Goal: Information Seeking & Learning: Learn about a topic

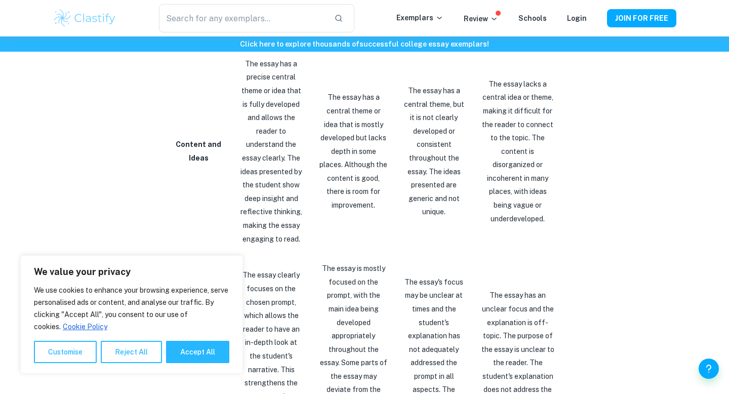
scroll to position [786, 0]
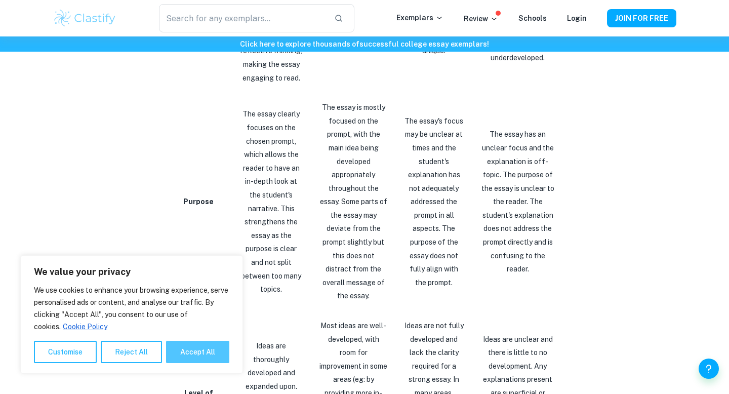
click at [189, 343] on button "Accept All" at bounding box center [197, 352] width 63 height 22
checkbox input "true"
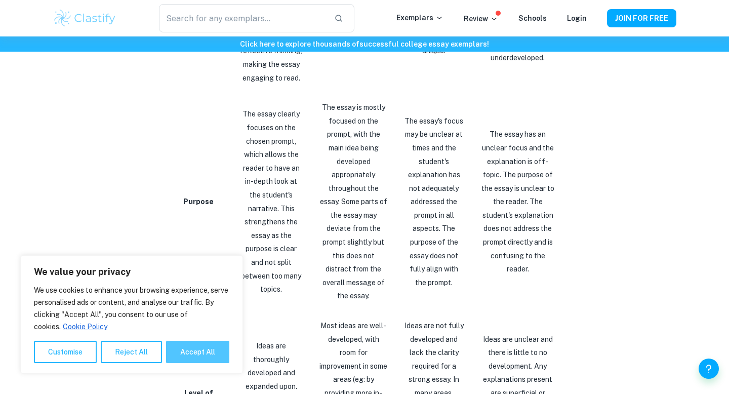
checkbox input "true"
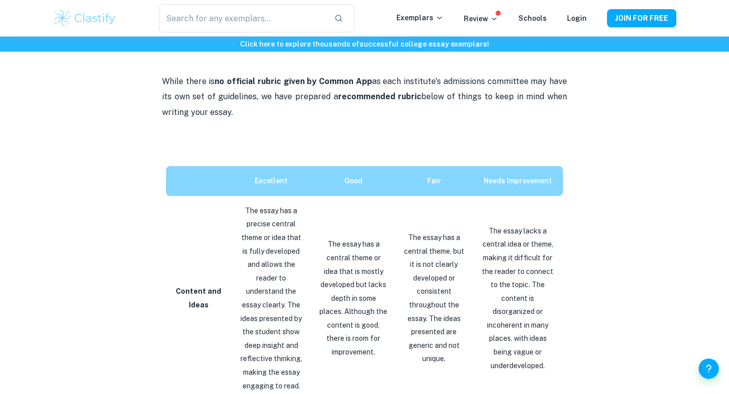
scroll to position [419, 0]
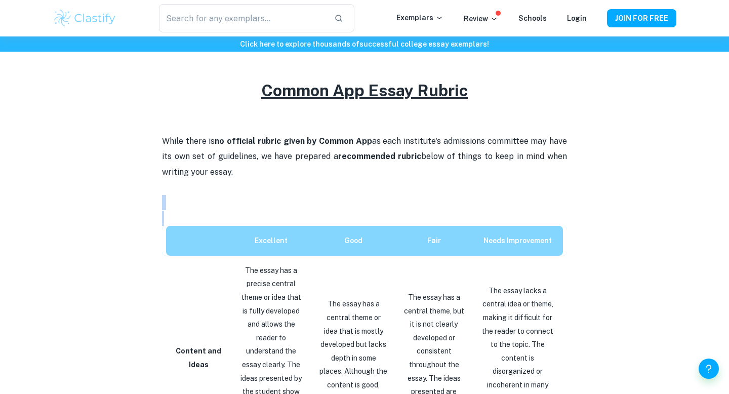
drag, startPoint x: 147, startPoint y: 201, endPoint x: 380, endPoint y: 220, distance: 233.6
drag, startPoint x: 148, startPoint y: 219, endPoint x: 279, endPoint y: 254, distance: 135.1
click at [170, 248] on th at bounding box center [196, 241] width 69 height 30
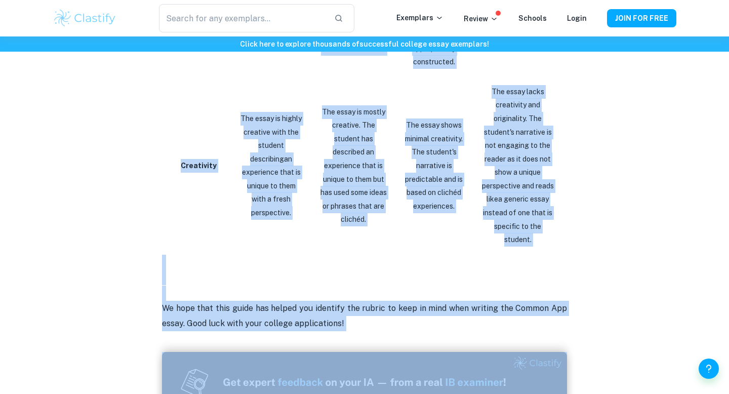
scroll to position [1766, 0]
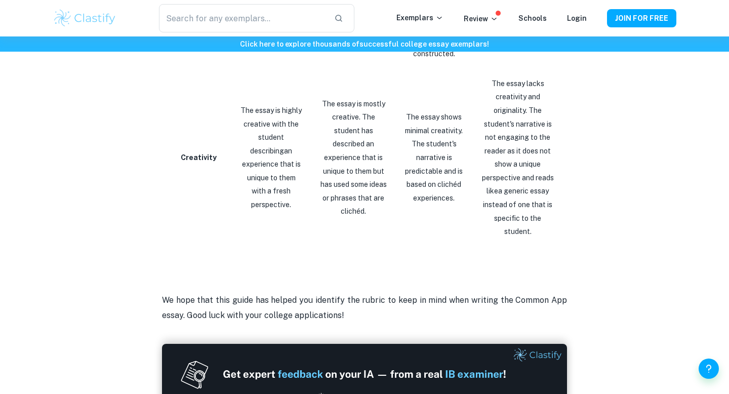
drag, startPoint x: 175, startPoint y: 206, endPoint x: 603, endPoint y: 190, distance: 428.6
copy thead
